Goal: Communication & Community: Answer question/provide support

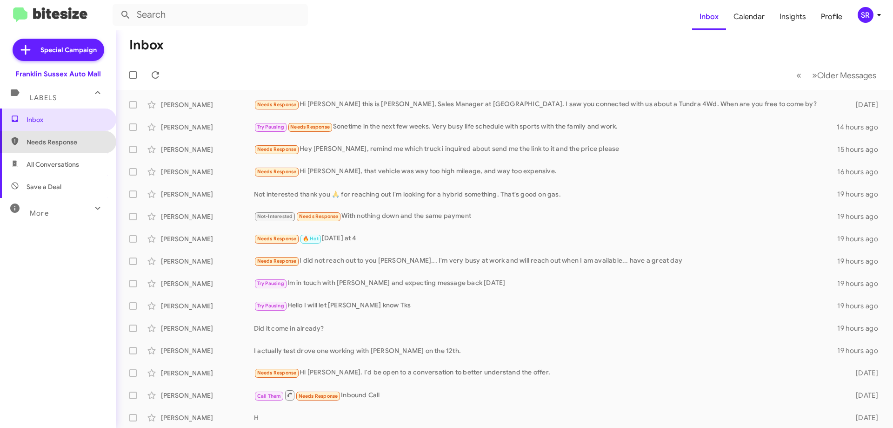
click at [79, 146] on span "Needs Response" at bounding box center [66, 141] width 79 height 9
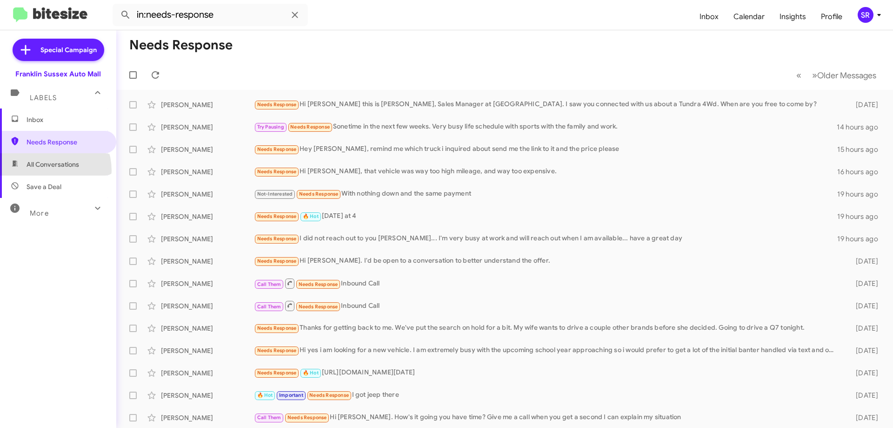
click at [46, 170] on span "All Conversations" at bounding box center [58, 164] width 116 height 22
type input "in:all-conversations"
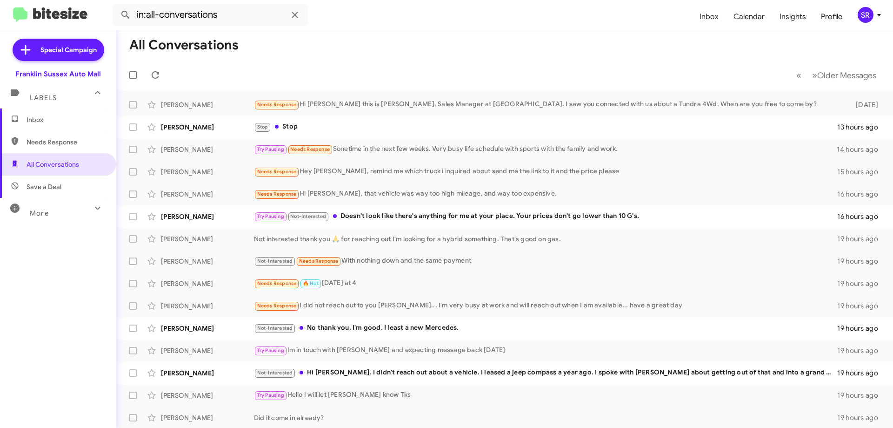
click at [32, 119] on span "Inbox" at bounding box center [66, 119] width 79 height 9
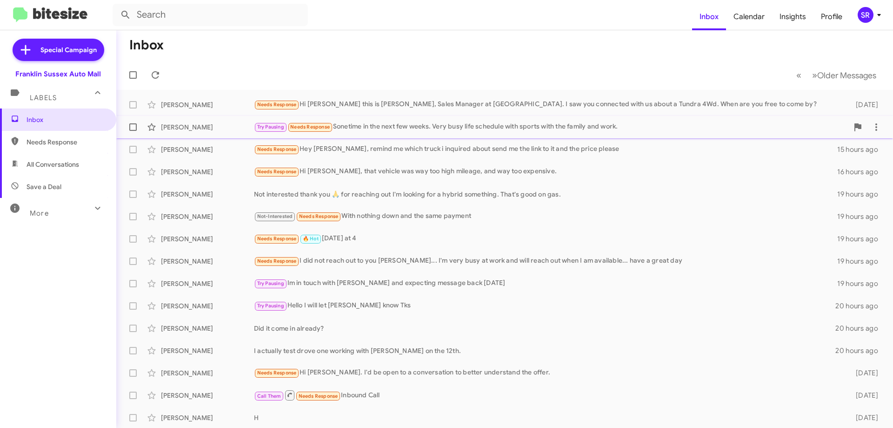
click at [372, 128] on div "Try Pausing Needs Response Sonetime in the next few weeks. Very busy life sched…" at bounding box center [551, 126] width 595 height 11
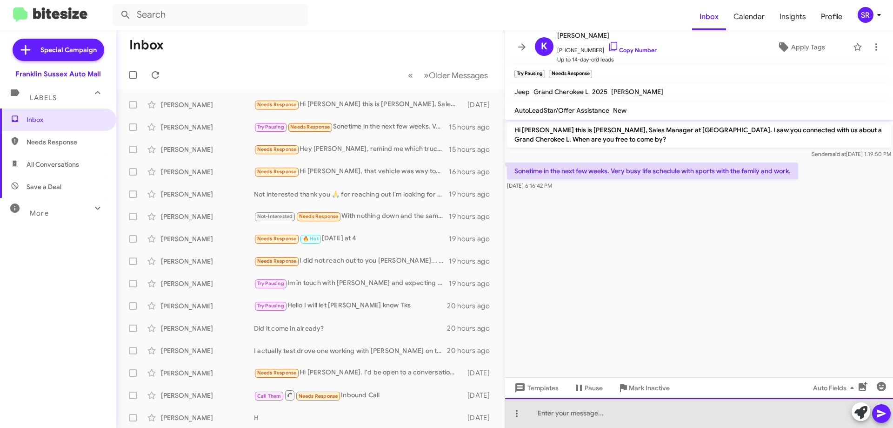
click at [594, 405] on div at bounding box center [699, 413] width 388 height 30
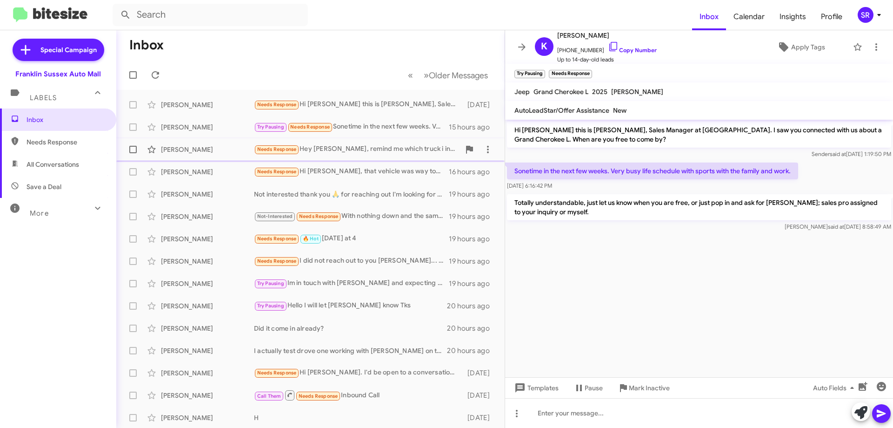
click at [372, 154] on div "Needs Response Hey [PERSON_NAME], remind me which truck i inquired about send m…" at bounding box center [357, 149] width 206 height 11
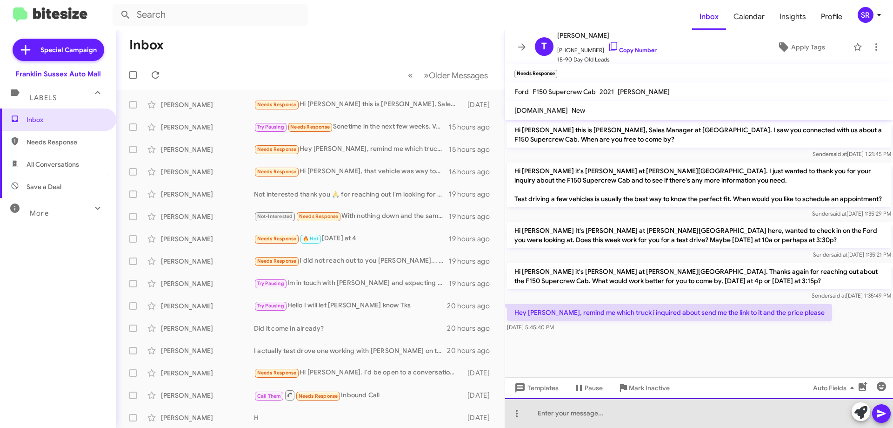
click at [549, 409] on div at bounding box center [699, 413] width 388 height 30
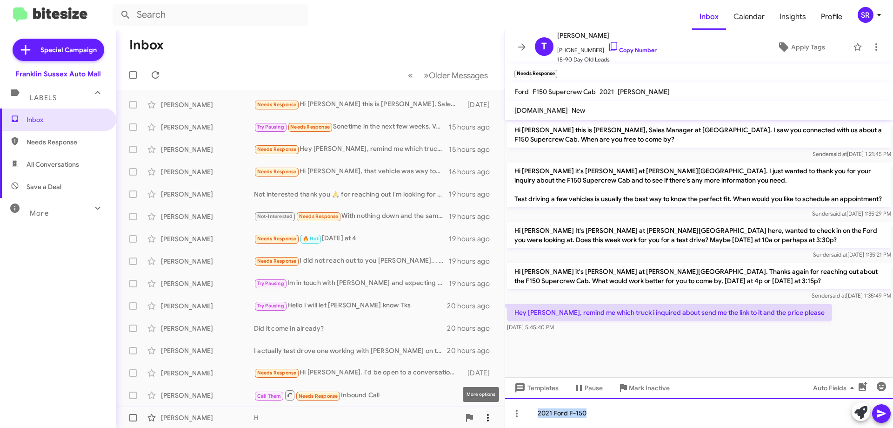
drag, startPoint x: 613, startPoint y: 412, endPoint x: 476, endPoint y: 414, distance: 136.8
click at [476, 414] on div "Inbox « Previous » Next Older Messages [PERSON_NAME] Needs Response Hi [PERSON_…" at bounding box center [504, 228] width 777 height 397
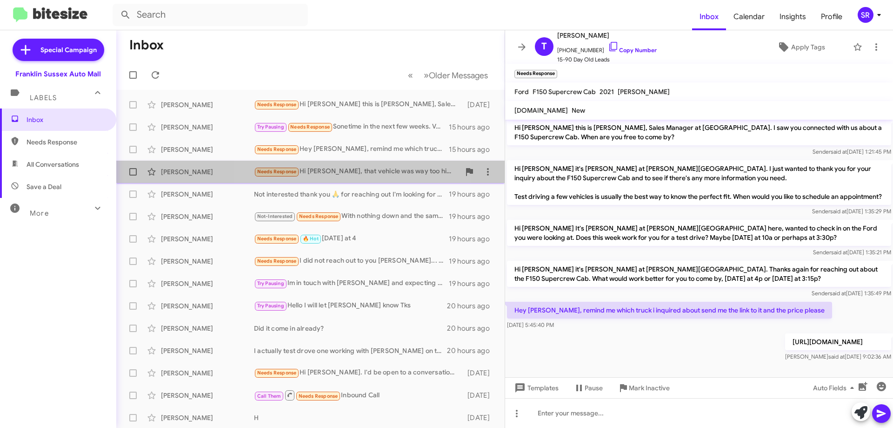
click at [358, 167] on div "Needs Response Hi [PERSON_NAME], that vehicle was way too high mileage, and way…" at bounding box center [357, 171] width 206 height 11
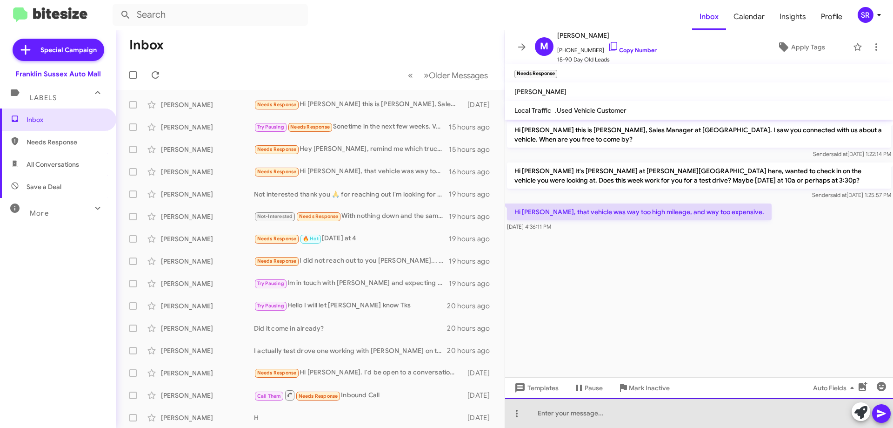
click at [565, 421] on div at bounding box center [699, 413] width 388 height 30
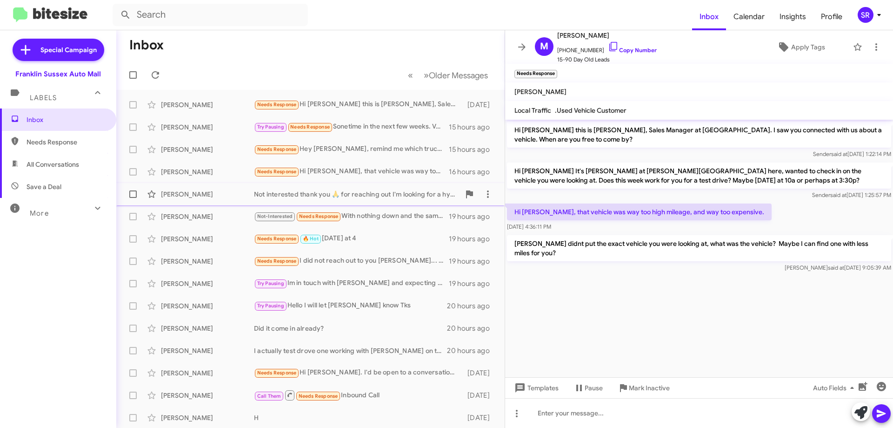
click at [362, 188] on div "[PERSON_NAME] Not interested thank you 🙏 for reaching out I'm looking for a hyb…" at bounding box center [311, 194] width 374 height 19
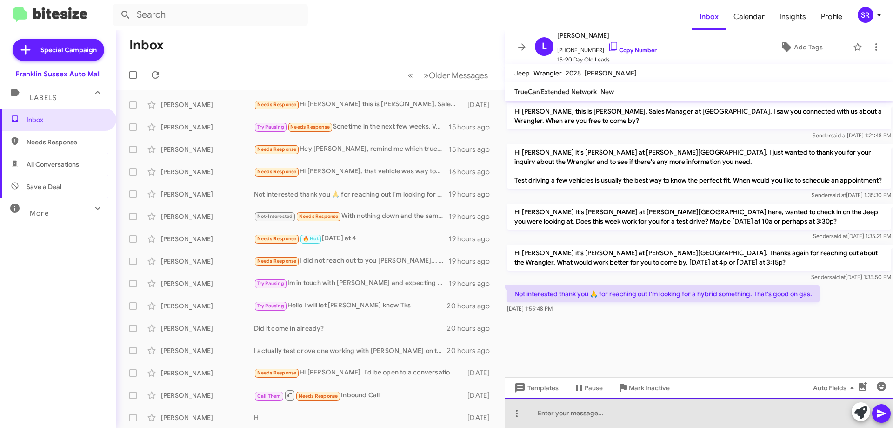
click at [606, 412] on div at bounding box center [699, 413] width 388 height 30
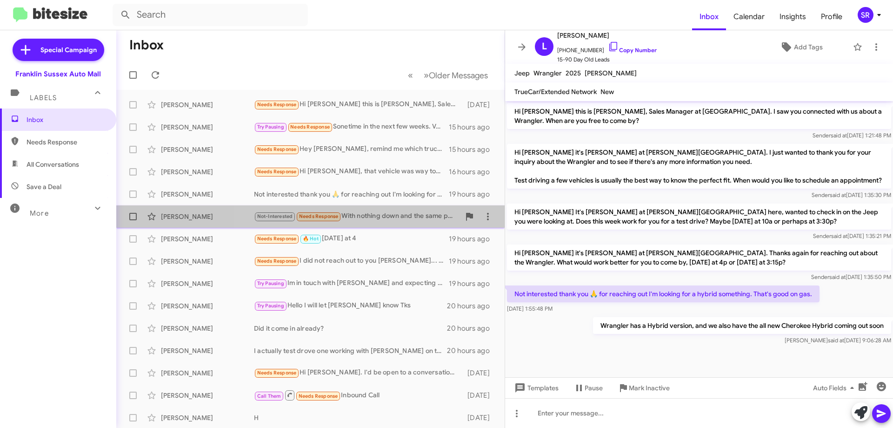
click at [369, 218] on div "Not-Interested Needs Response With nothing down and the same payment" at bounding box center [357, 216] width 206 height 11
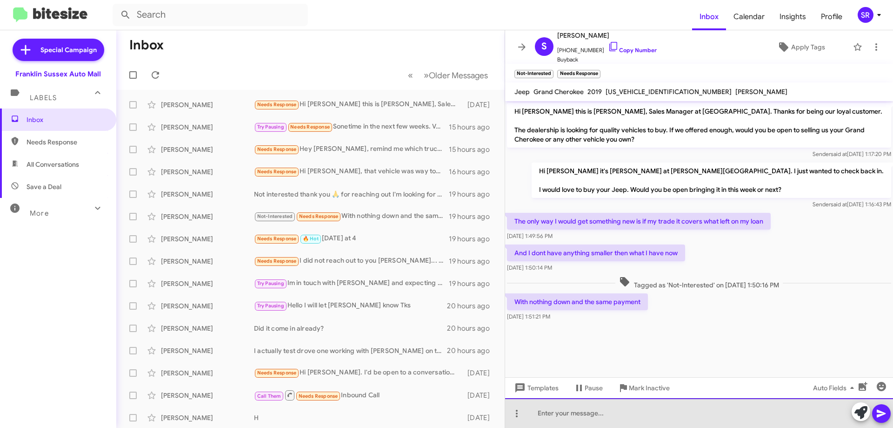
click at [561, 411] on div at bounding box center [699, 413] width 388 height 30
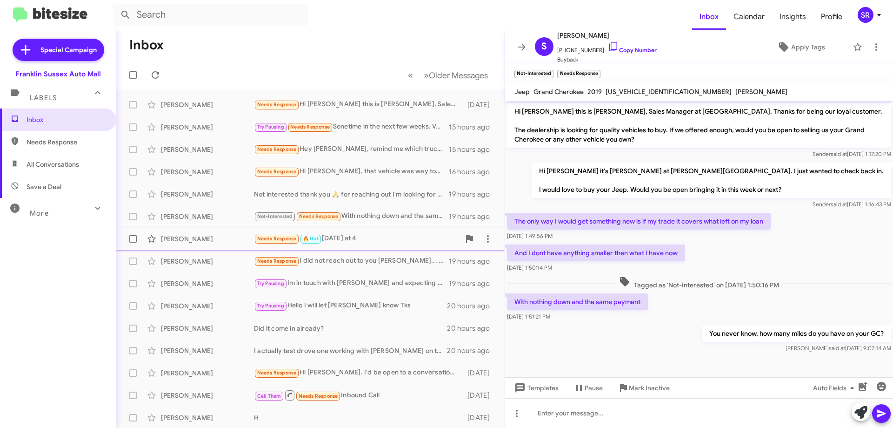
click at [371, 241] on div "Needs Response 🔥 Hot [DATE] at 4" at bounding box center [357, 238] width 206 height 11
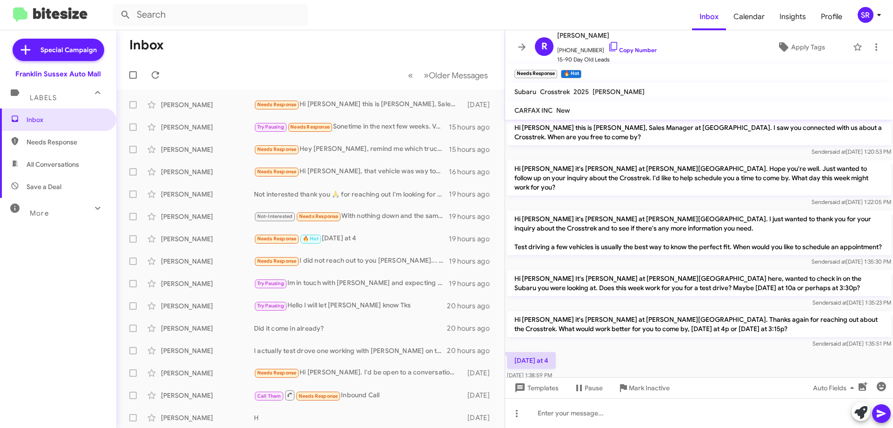
scroll to position [21, 0]
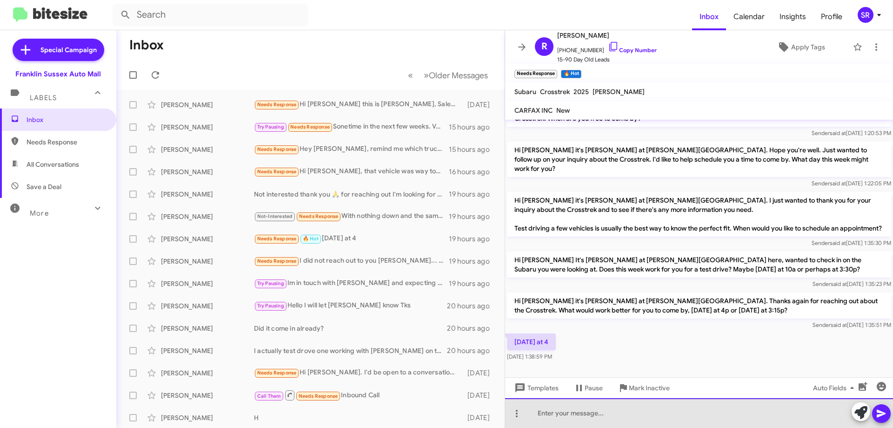
click at [561, 413] on div at bounding box center [699, 413] width 388 height 30
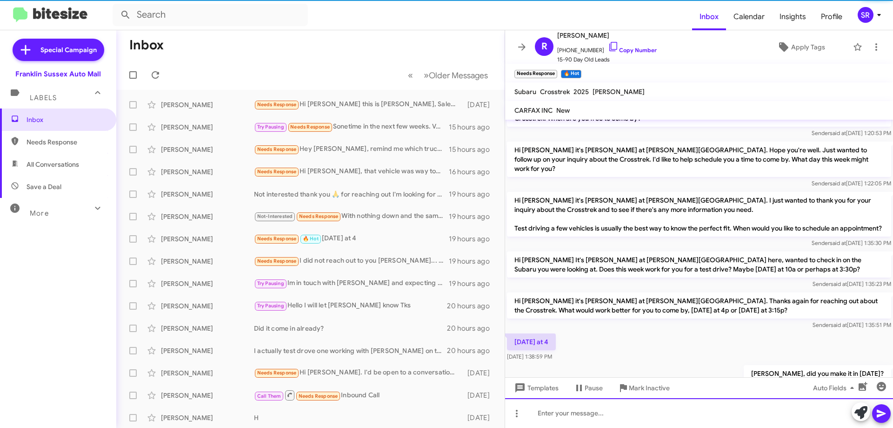
scroll to position [55, 0]
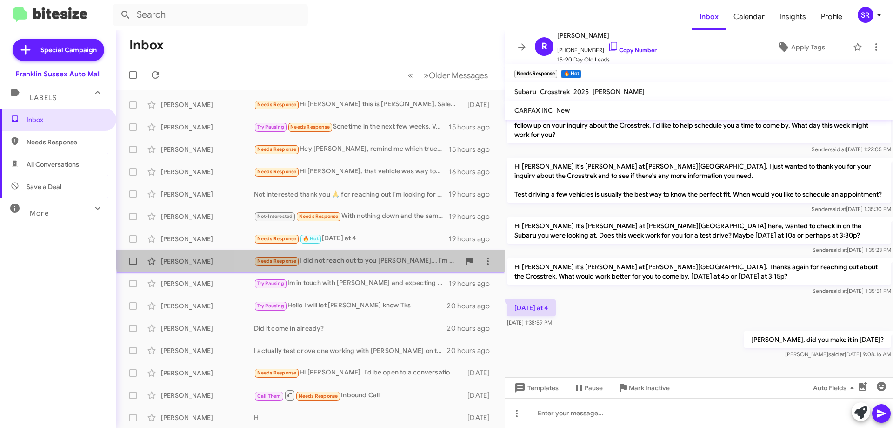
click at [371, 254] on div "[PERSON_NAME] Needs Response I did not reach out to you [PERSON_NAME]... I'm ve…" at bounding box center [311, 261] width 374 height 19
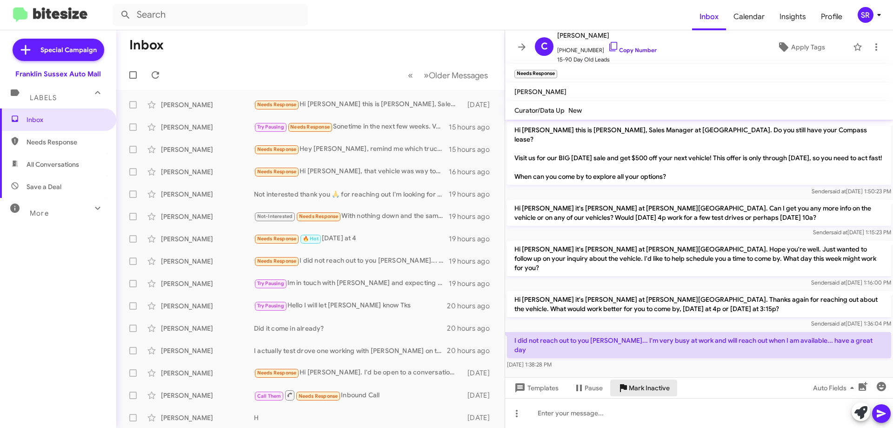
click at [638, 387] on span "Mark Inactive" at bounding box center [649, 387] width 41 height 17
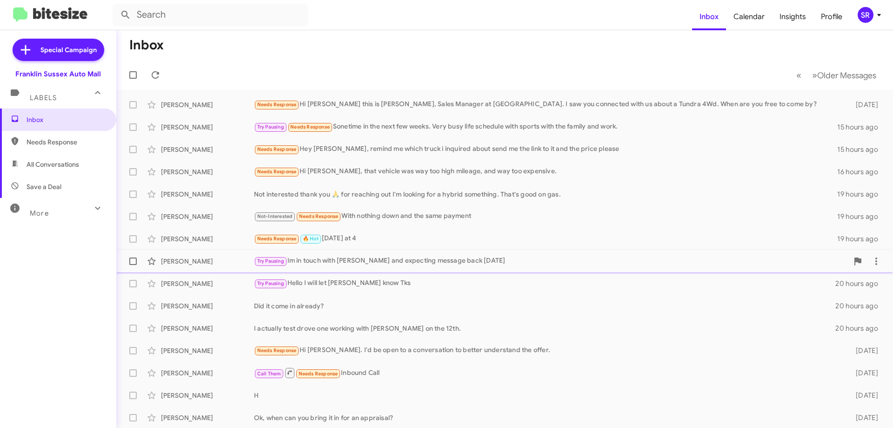
click at [402, 264] on div "Try Pausing Im in touch with [PERSON_NAME] and expecting message back [DATE]" at bounding box center [551, 260] width 595 height 11
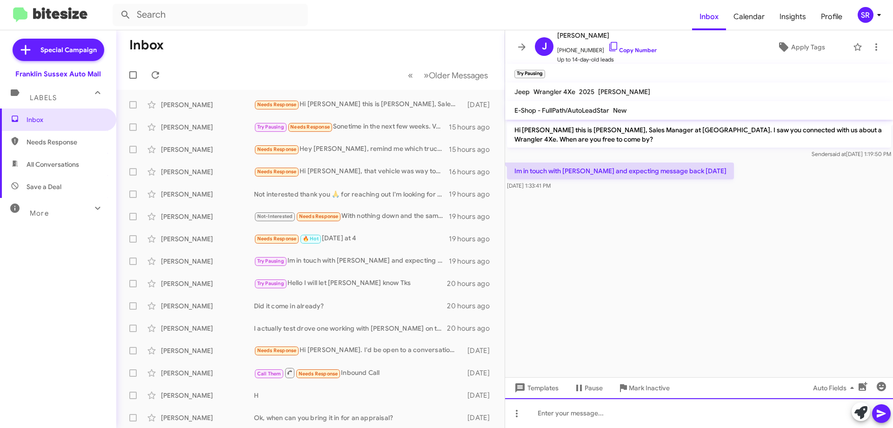
click at [637, 417] on div at bounding box center [699, 413] width 388 height 30
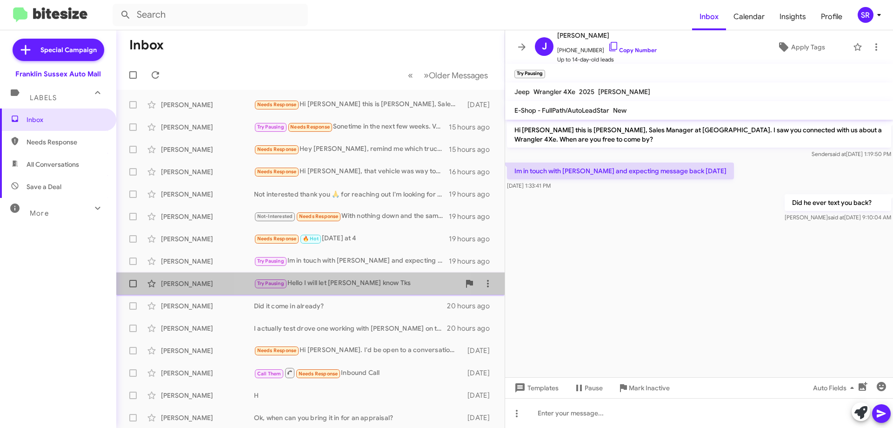
click at [339, 285] on div "Try Pausing Hello I will let [PERSON_NAME] know Tks" at bounding box center [357, 283] width 206 height 11
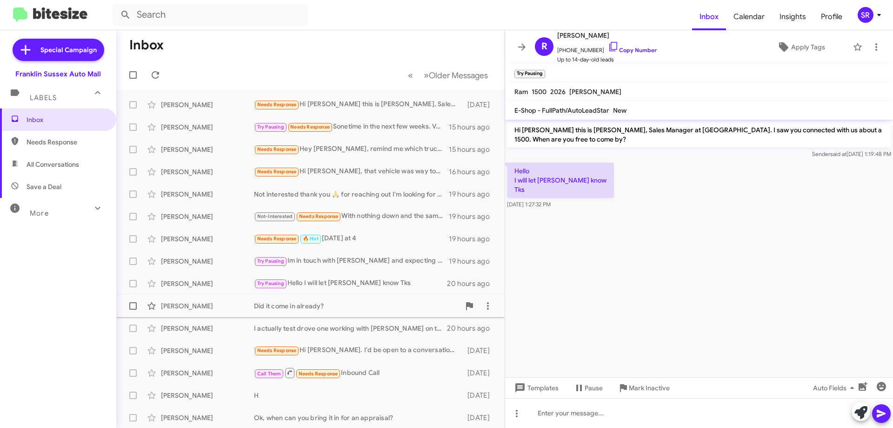
click at [328, 303] on div "Did it come in already?" at bounding box center [357, 305] width 206 height 9
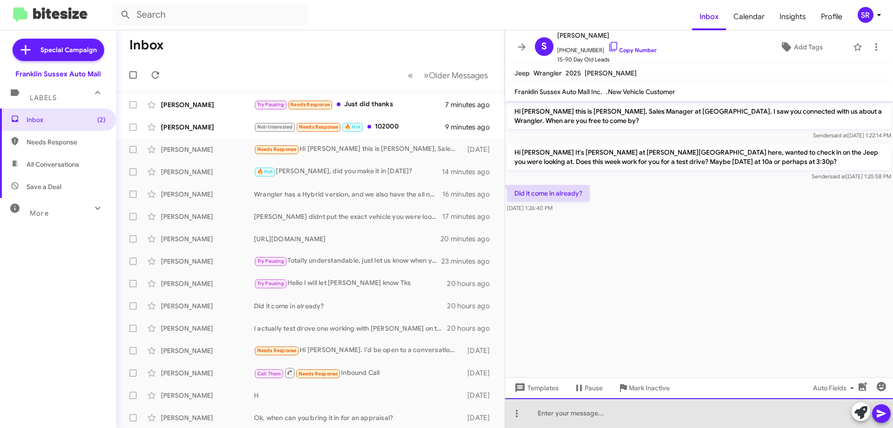
click at [589, 414] on div at bounding box center [699, 413] width 388 height 30
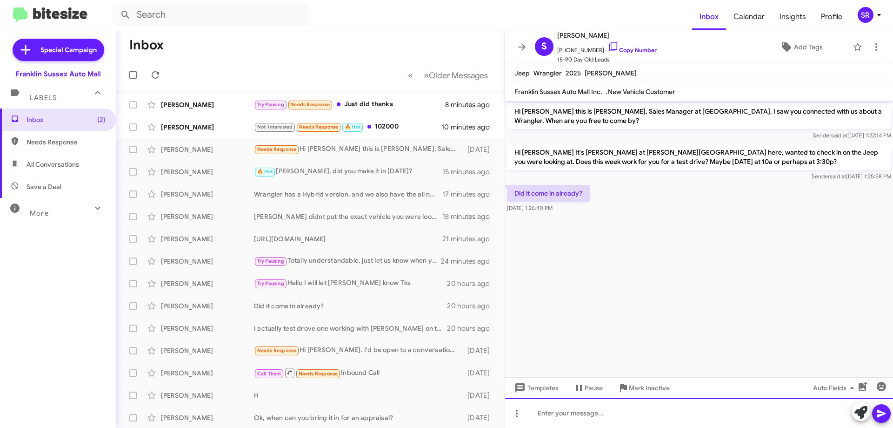
click at [689, 417] on div at bounding box center [699, 413] width 388 height 30
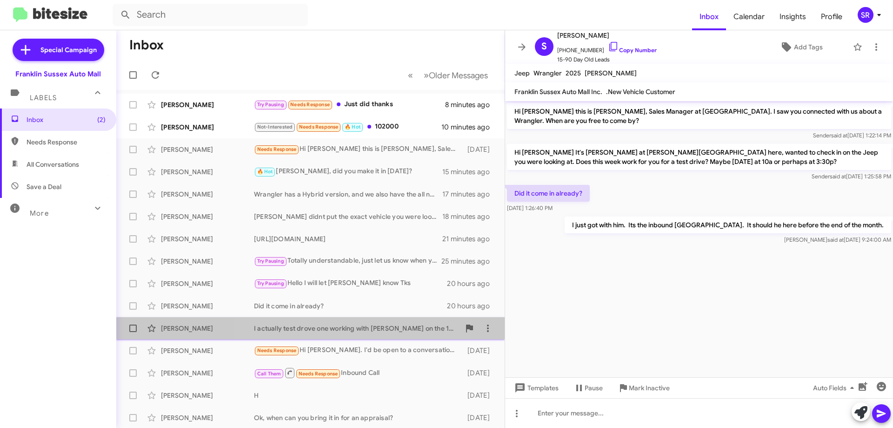
click at [352, 327] on div "I actually test drove one working with [PERSON_NAME] on the 12th." at bounding box center [357, 327] width 206 height 9
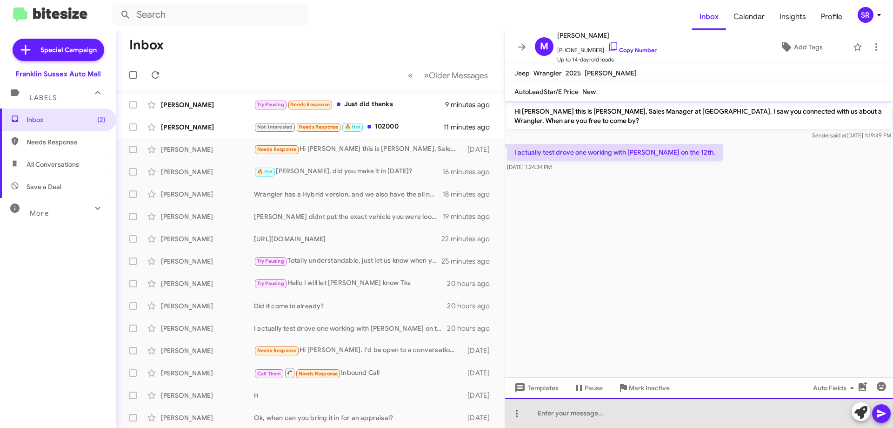
click at [613, 420] on div at bounding box center [699, 413] width 388 height 30
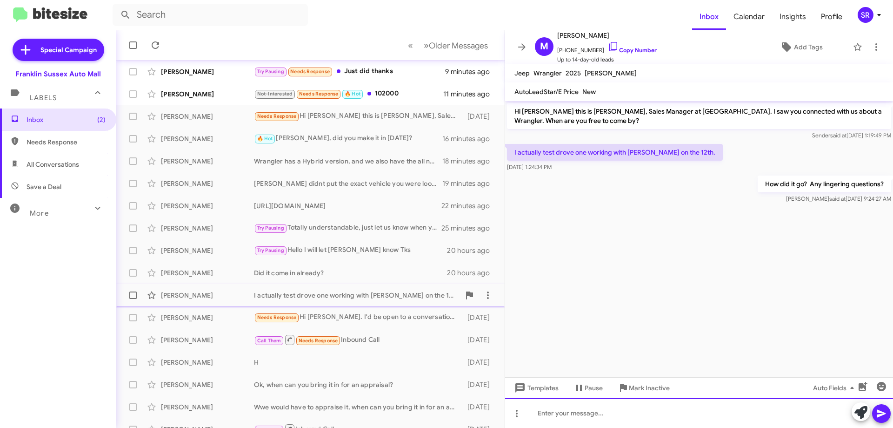
scroll to position [47, 0]
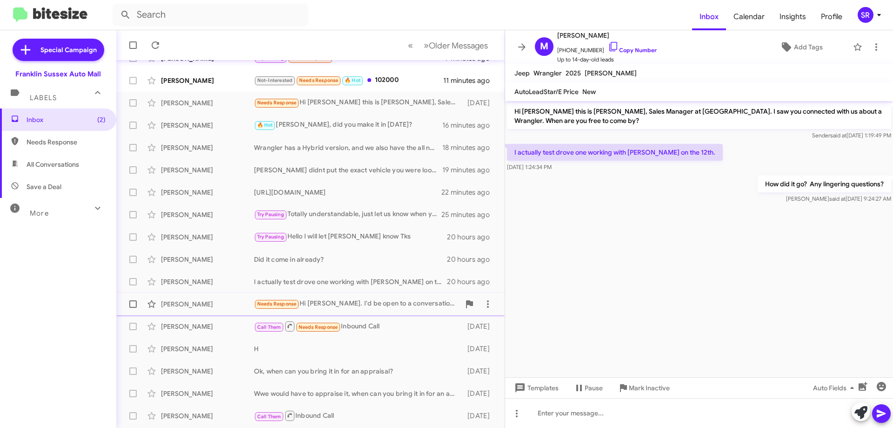
click at [385, 309] on div "Needs Response Hi [PERSON_NAME]. I'd be open to a conversation to better unders…" at bounding box center [357, 303] width 206 height 11
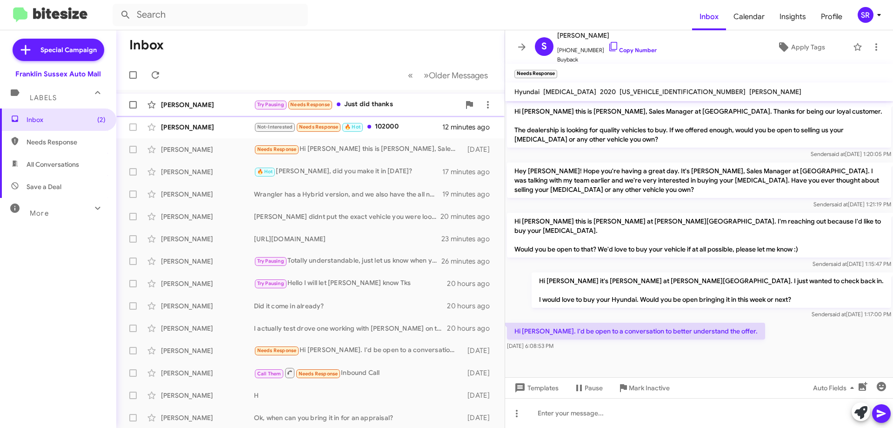
click at [370, 107] on div "Try Pausing Needs Response Just did thanks" at bounding box center [357, 104] width 206 height 11
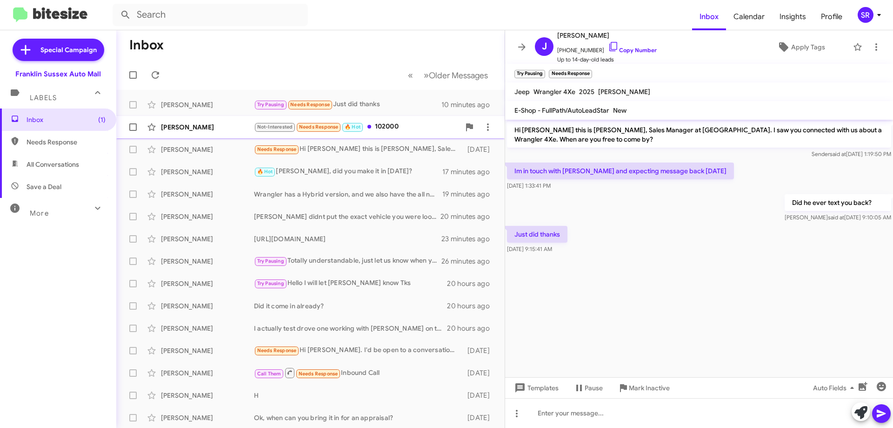
click at [388, 127] on div "Not-Interested Needs Response 🔥 Hot 102000" at bounding box center [357, 126] width 206 height 11
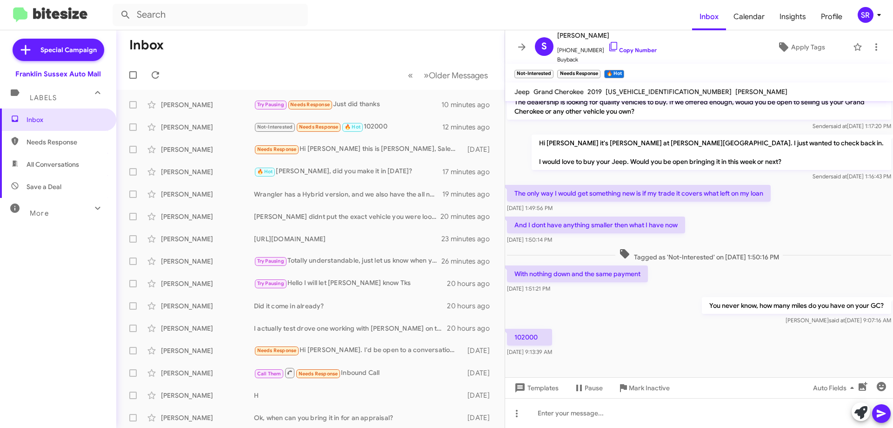
click at [627, 91] on span "[US_VEHICLE_IDENTIFICATION_NUMBER]" at bounding box center [669, 91] width 126 height 8
copy span "[US_VEHICLE_IDENTIFICATION_NUMBER]"
click at [735, 91] on span "[PERSON_NAME]" at bounding box center [761, 91] width 52 height 8
drag, startPoint x: 670, startPoint y: 89, endPoint x: 605, endPoint y: 85, distance: 65.3
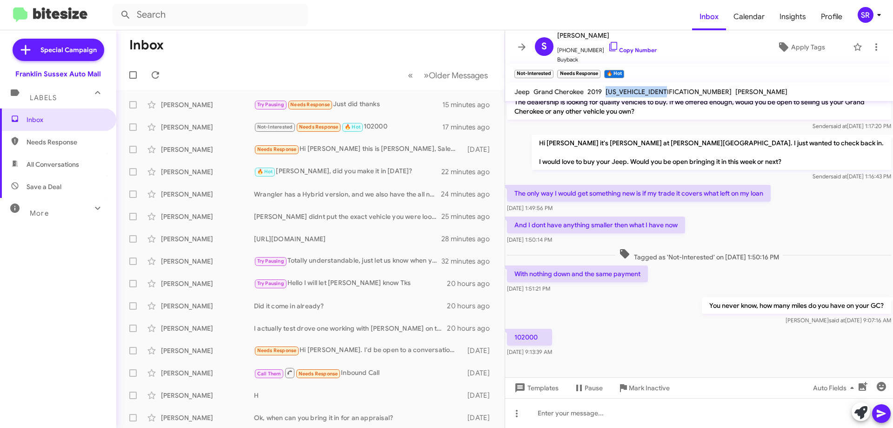
click at [605, 85] on mat-toolbar "Jeep Grand Cherokee 2019 [US_VEHICLE_IDENTIFICATION_NUMBER] [PERSON_NAME]" at bounding box center [699, 91] width 388 height 19
copy span "[US_VEHICLE_IDENTIFICATION_NUMBER]"
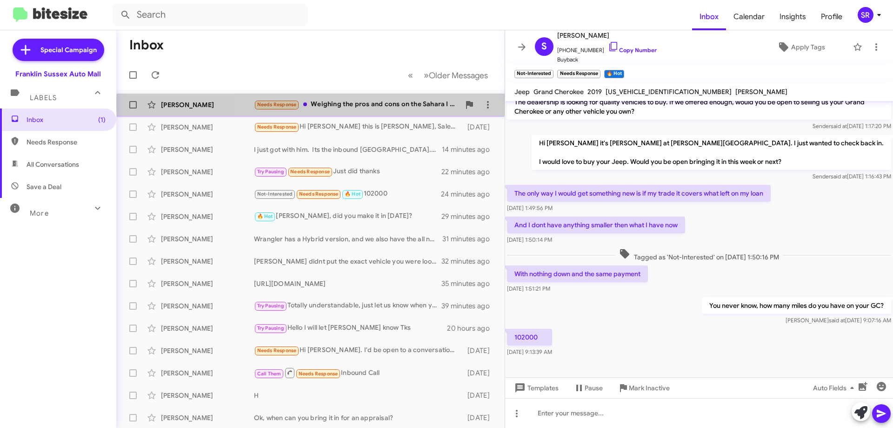
click at [399, 104] on div "Needs Response Weighing the pros and cons on the Sahara I drove, and the Bronco…" at bounding box center [357, 104] width 206 height 11
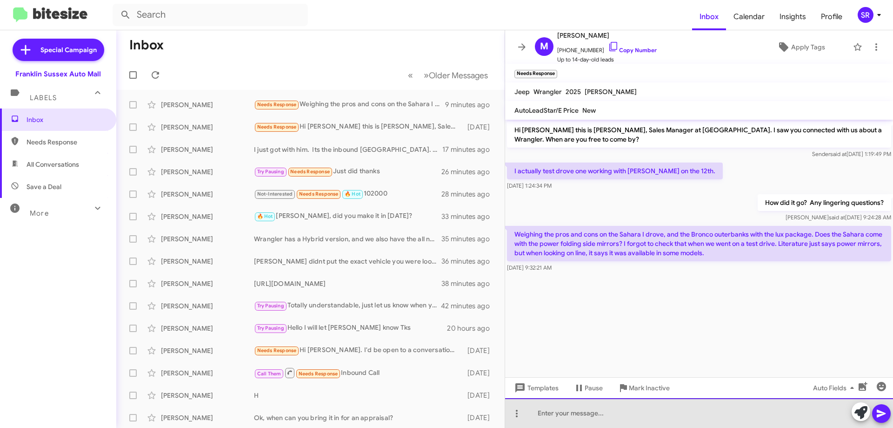
click at [561, 410] on div at bounding box center [699, 413] width 388 height 30
